Goal: Find specific page/section: Find specific page/section

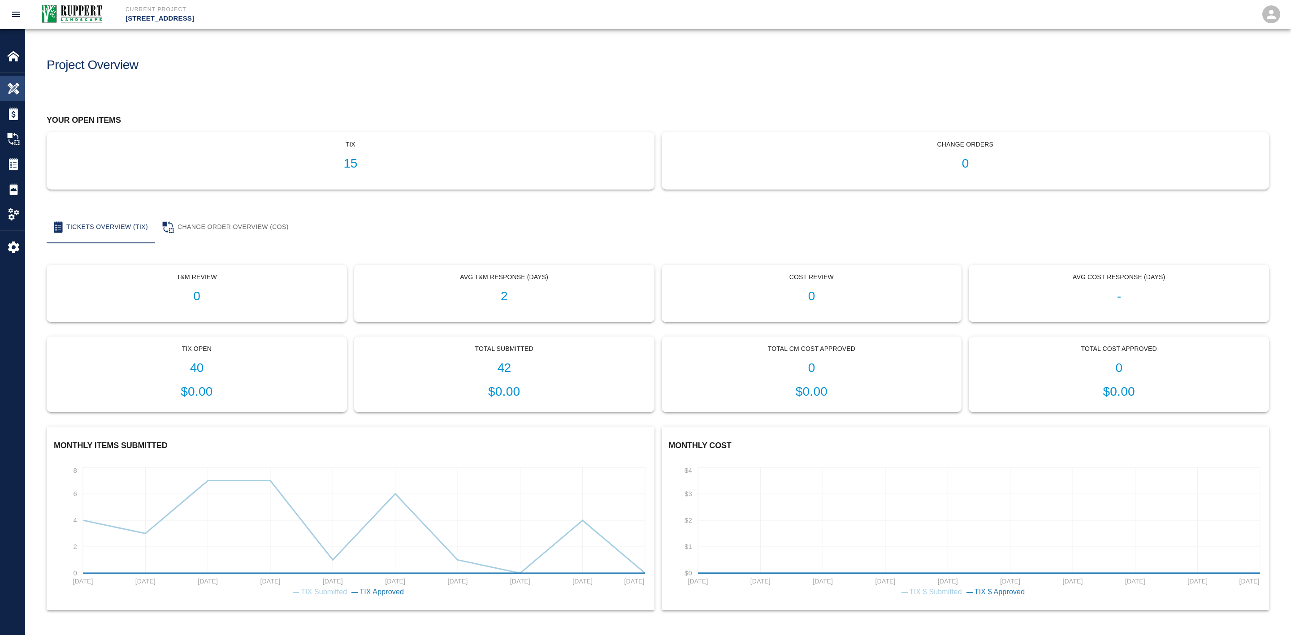
click at [15, 83] on img at bounding box center [13, 89] width 13 height 13
click at [13, 66] on div "Home" at bounding box center [12, 55] width 25 height 25
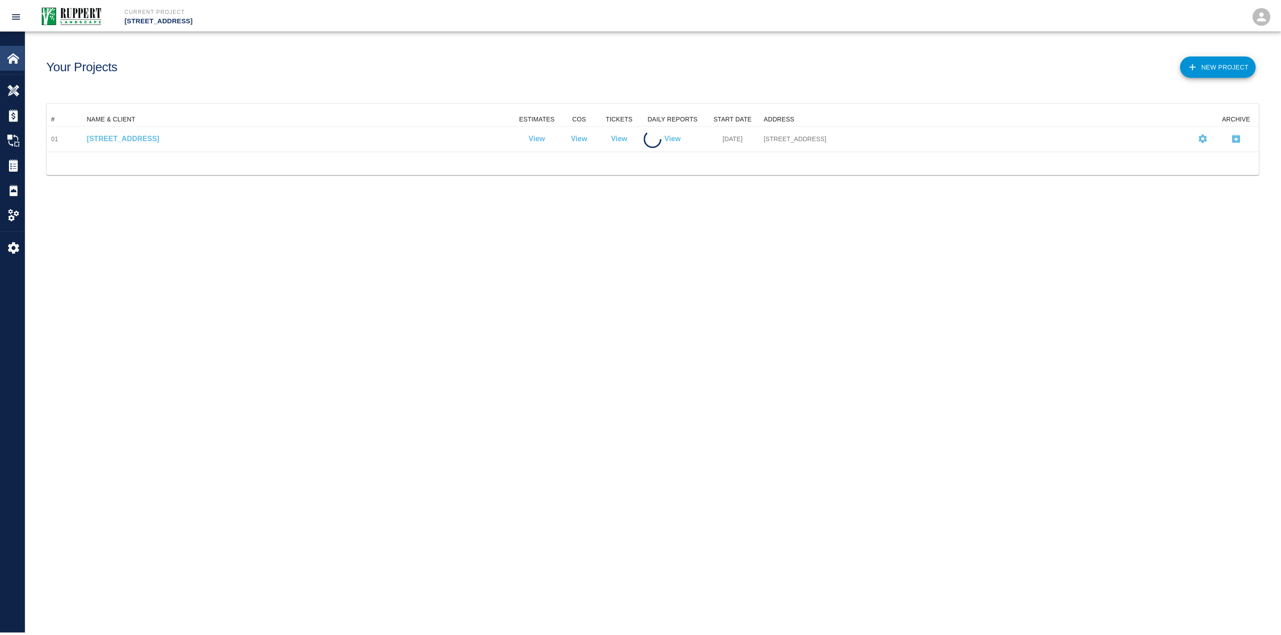
scroll to position [29, 1211]
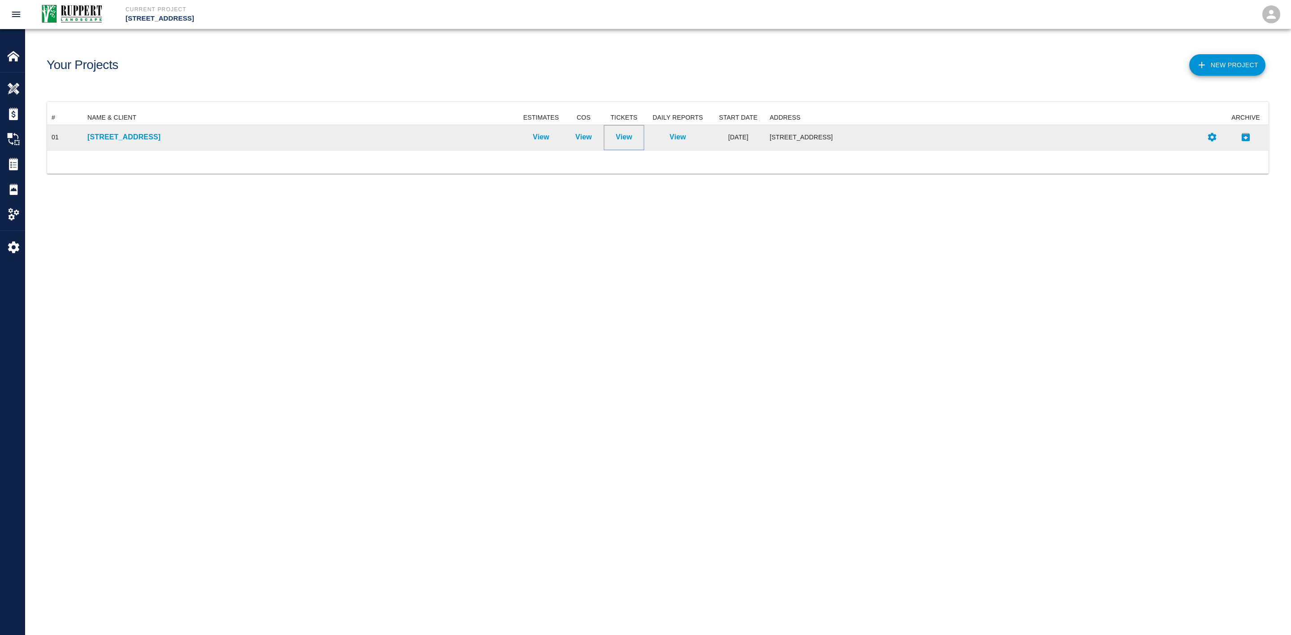
click at [619, 139] on p "View" at bounding box center [624, 137] width 17 height 11
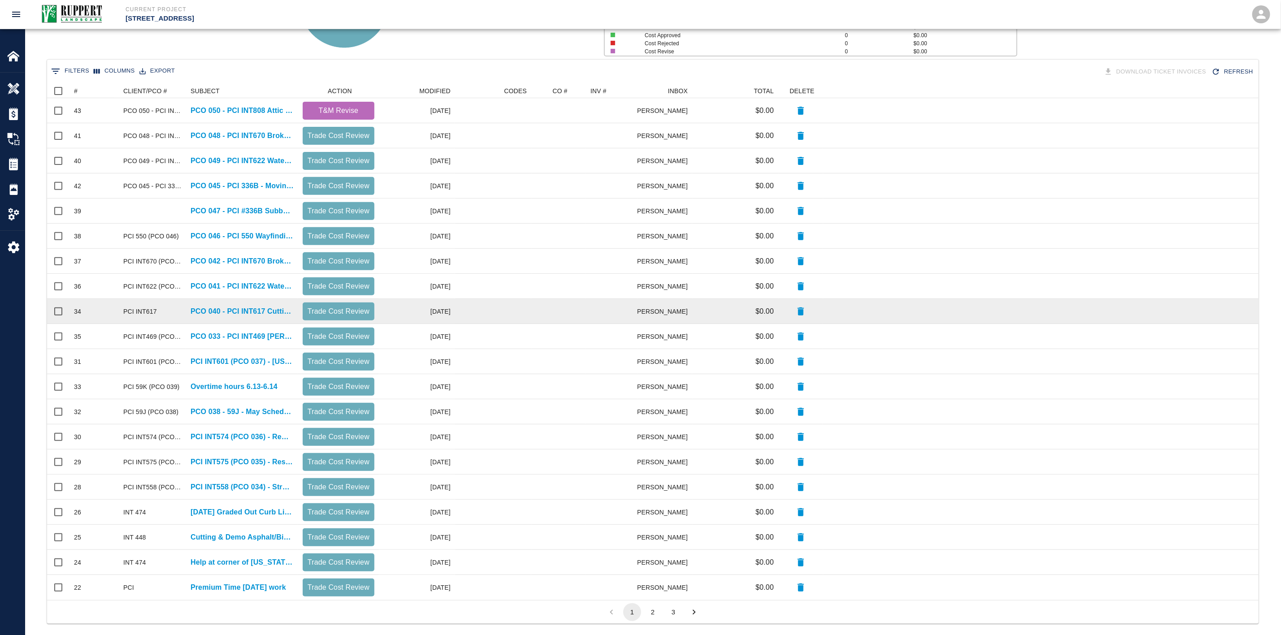
scroll to position [157, 0]
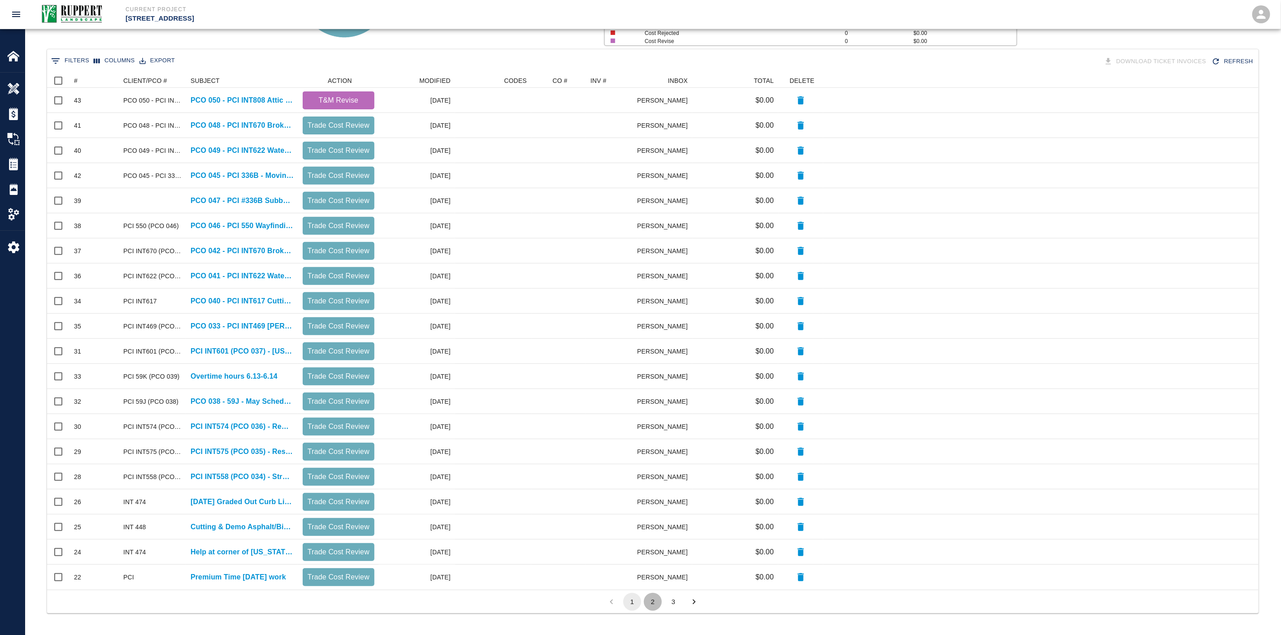
click at [658, 604] on button "2" at bounding box center [653, 602] width 18 height 18
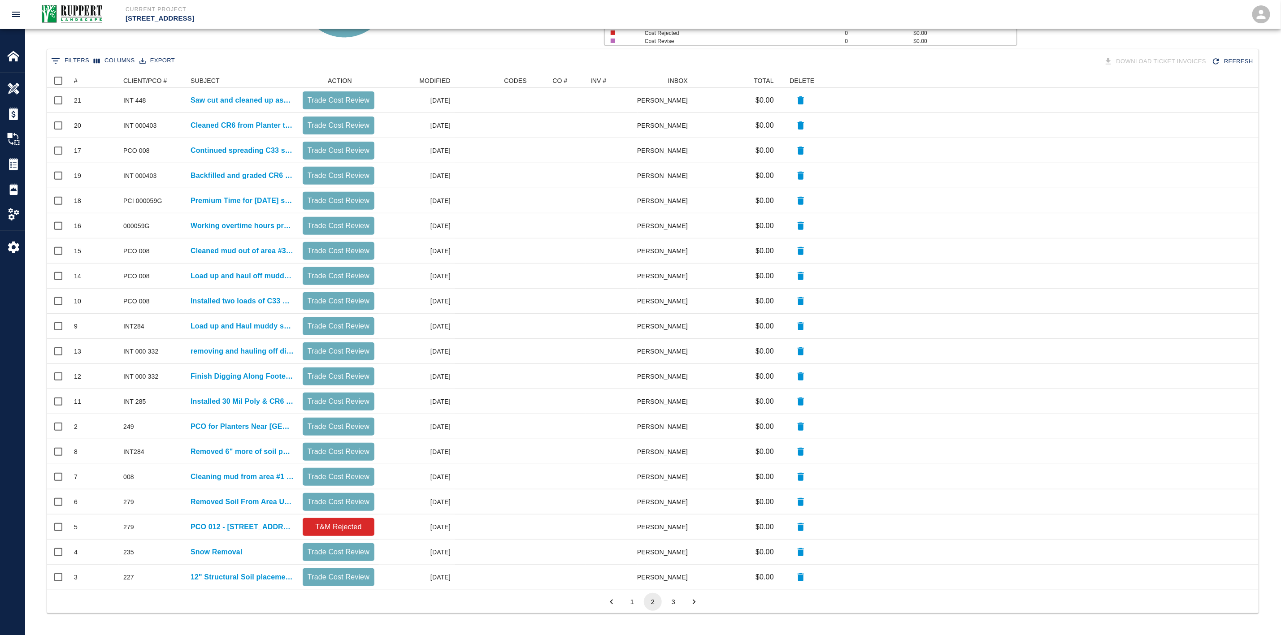
click at [668, 597] on button "3" at bounding box center [673, 602] width 18 height 18
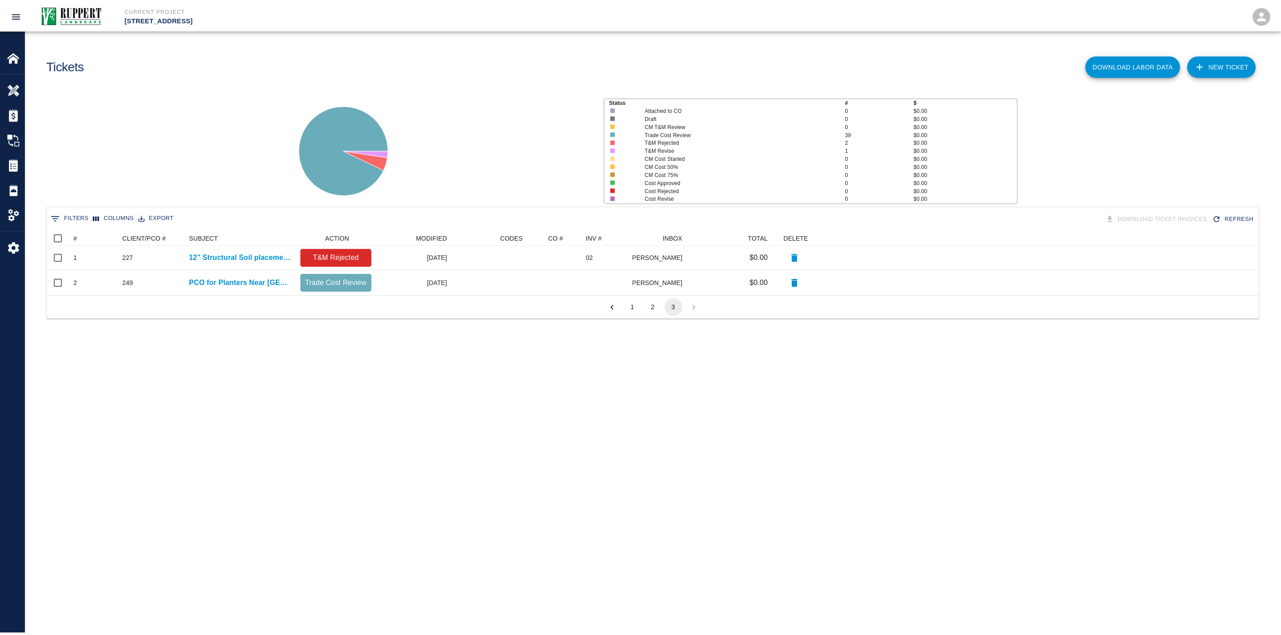
scroll to position [11, 11]
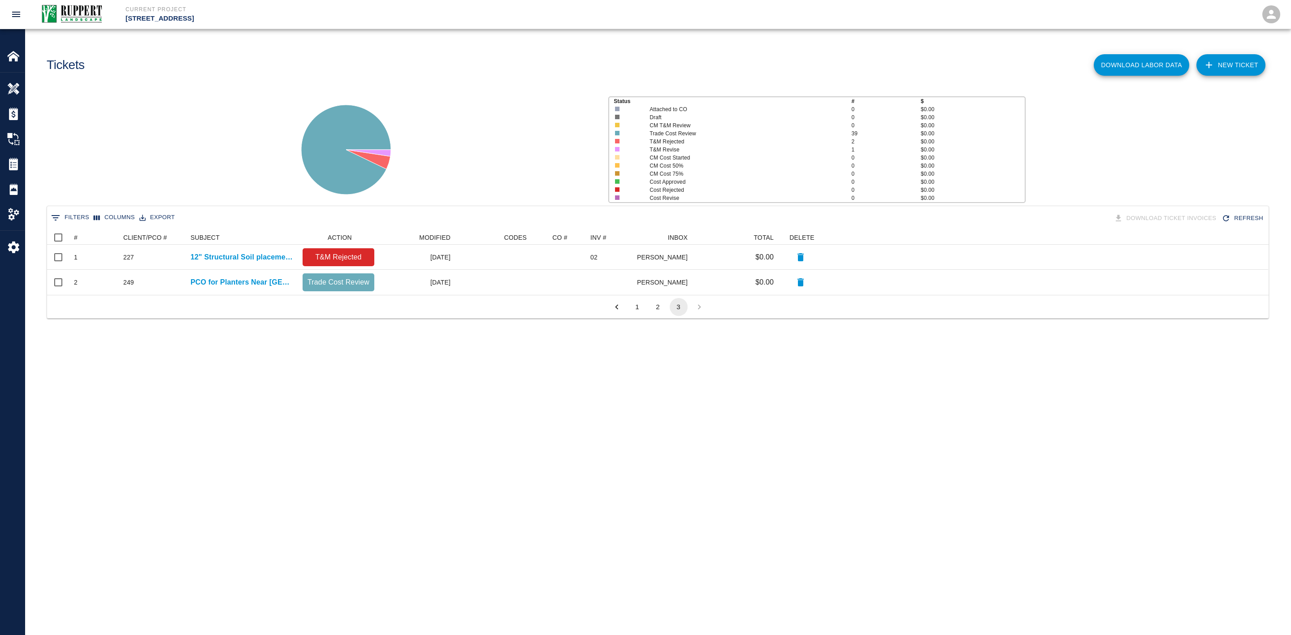
click at [662, 311] on button "2" at bounding box center [658, 307] width 18 height 18
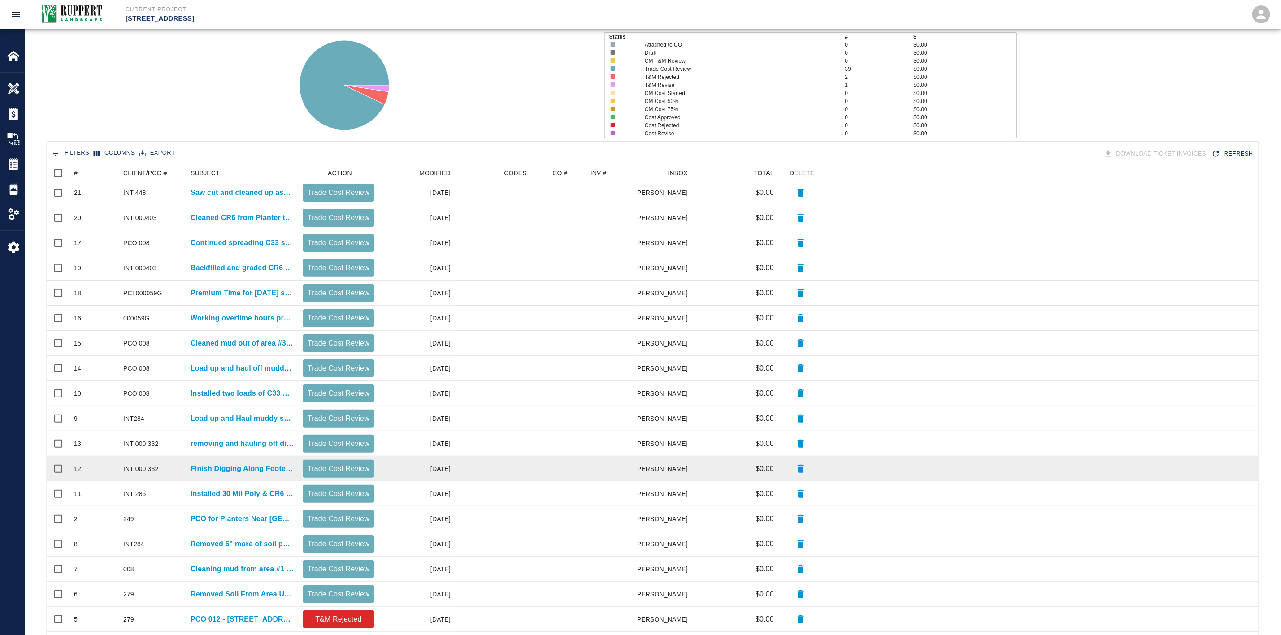
scroll to position [157, 0]
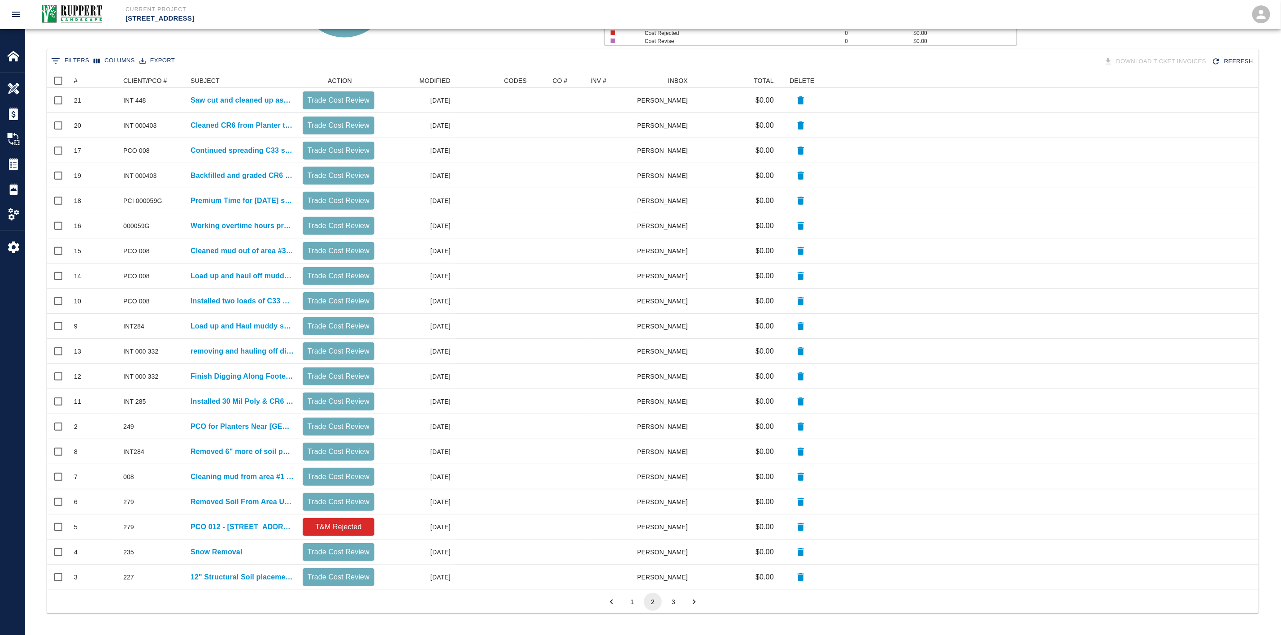
click at [642, 600] on li "1" at bounding box center [632, 602] width 21 height 18
click at [632, 600] on button "1" at bounding box center [632, 602] width 18 height 18
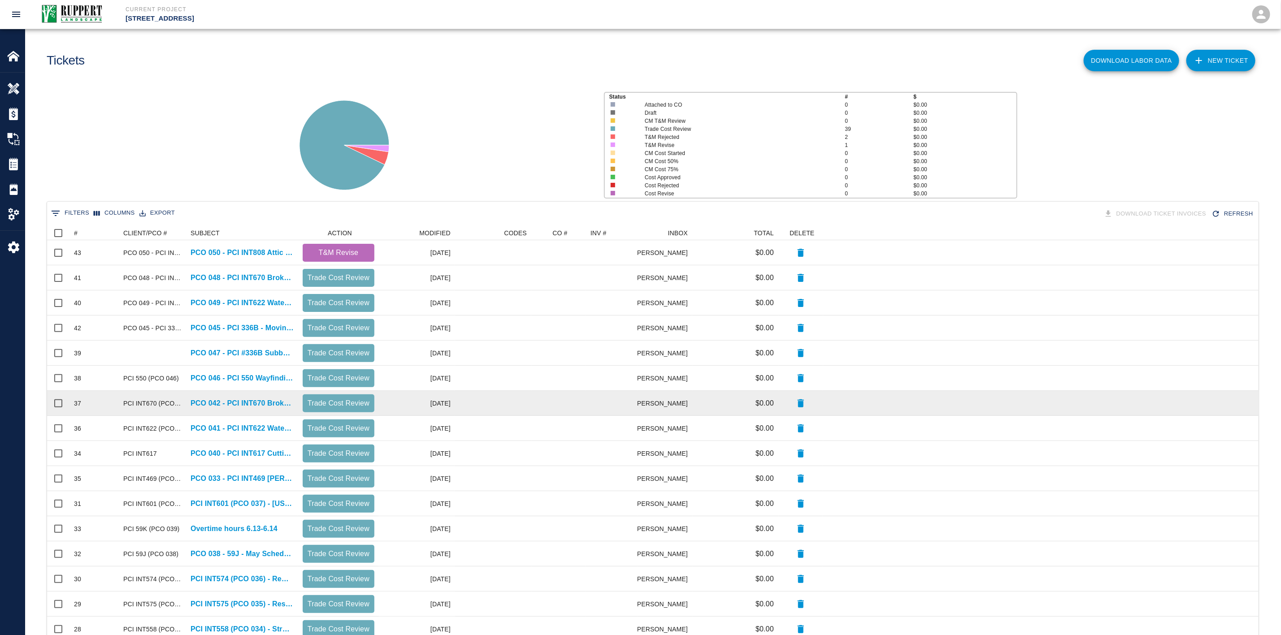
scroll to position [0, 0]
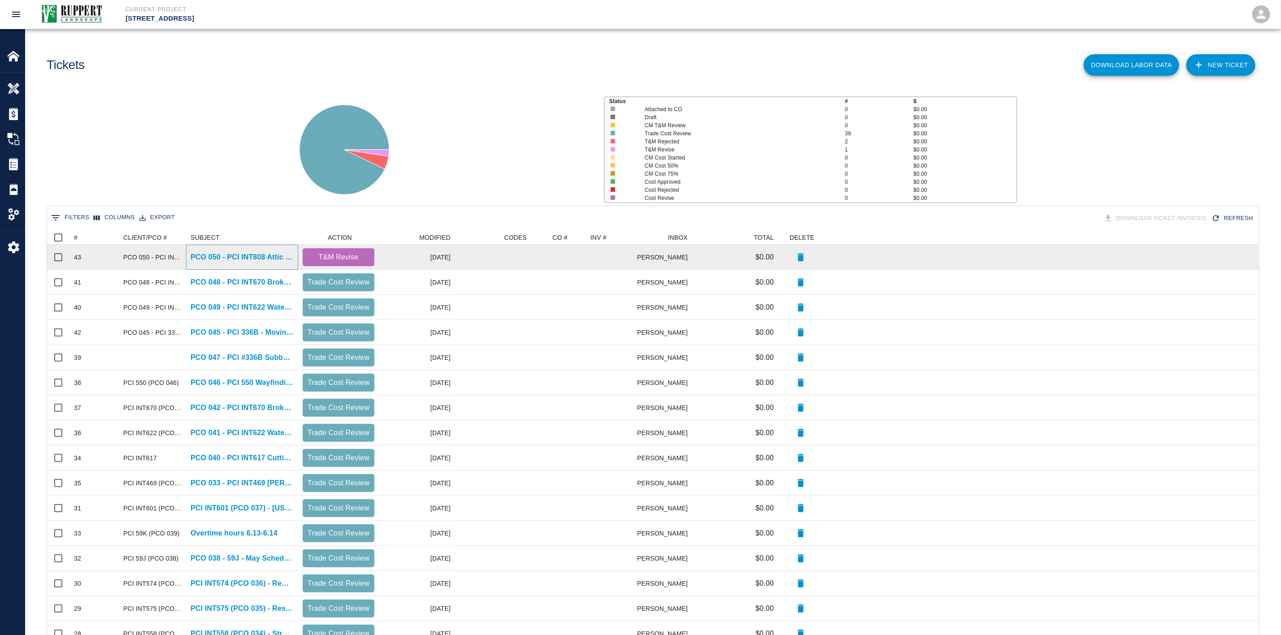
click at [229, 261] on p "PCO 050 - PCI INT808 Attic Stock Pavers" at bounding box center [242, 257] width 103 height 11
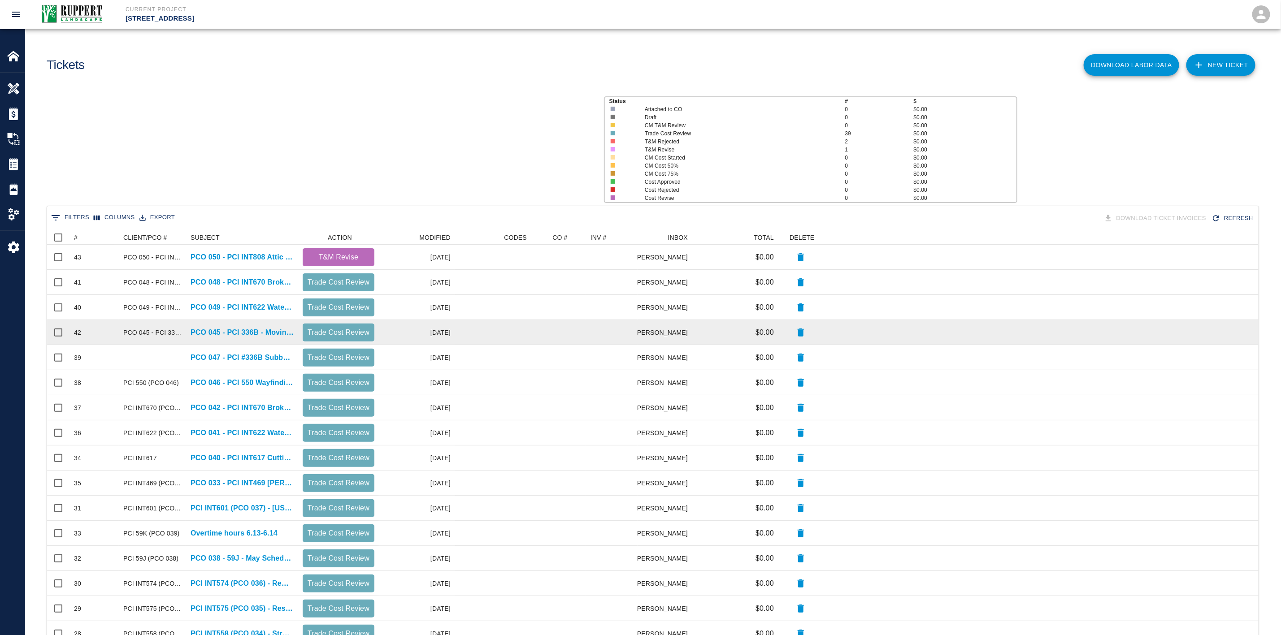
scroll to position [506, 1201]
